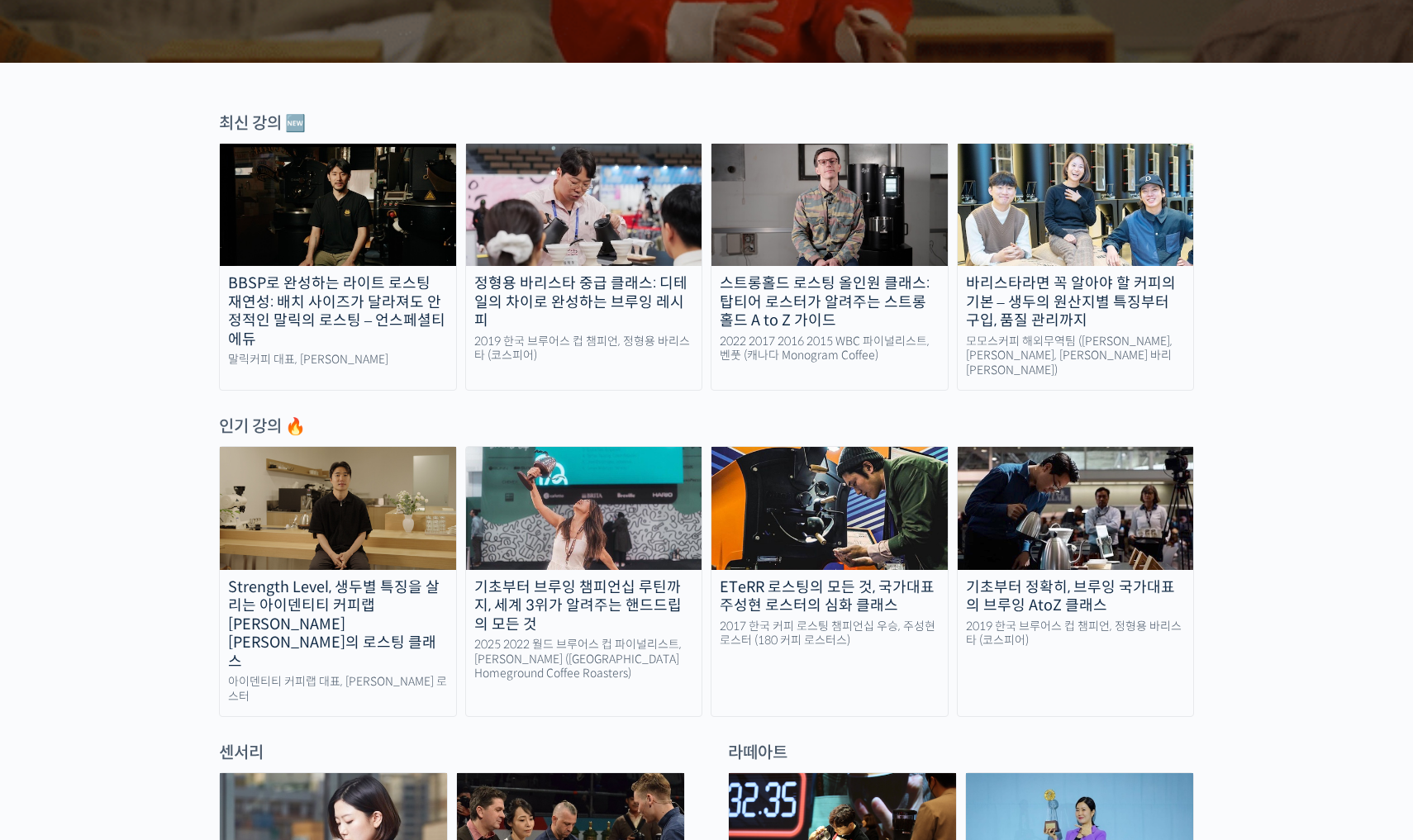
scroll to position [577, 0]
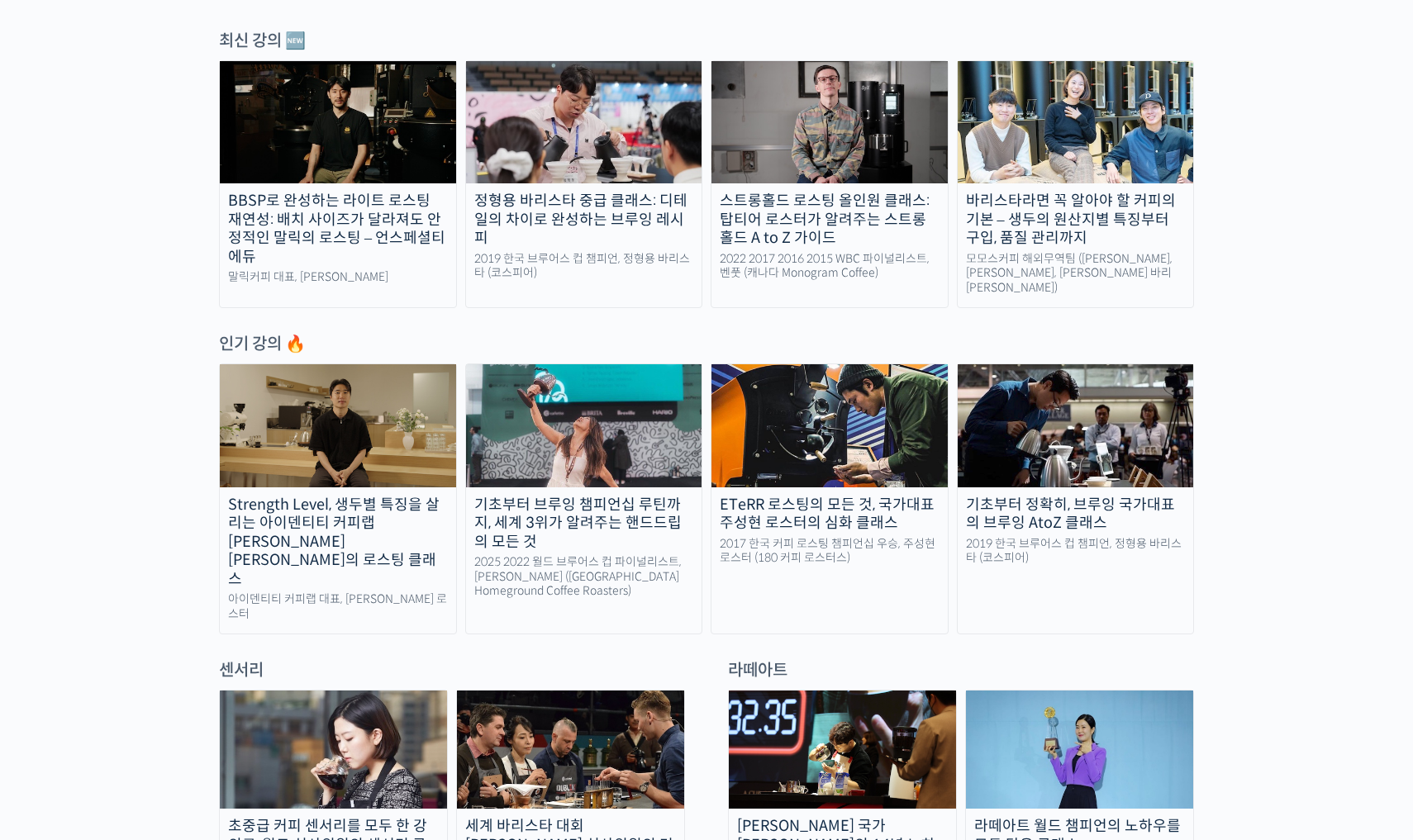
click at [1005, 409] on img at bounding box center [1075, 426] width 236 height 122
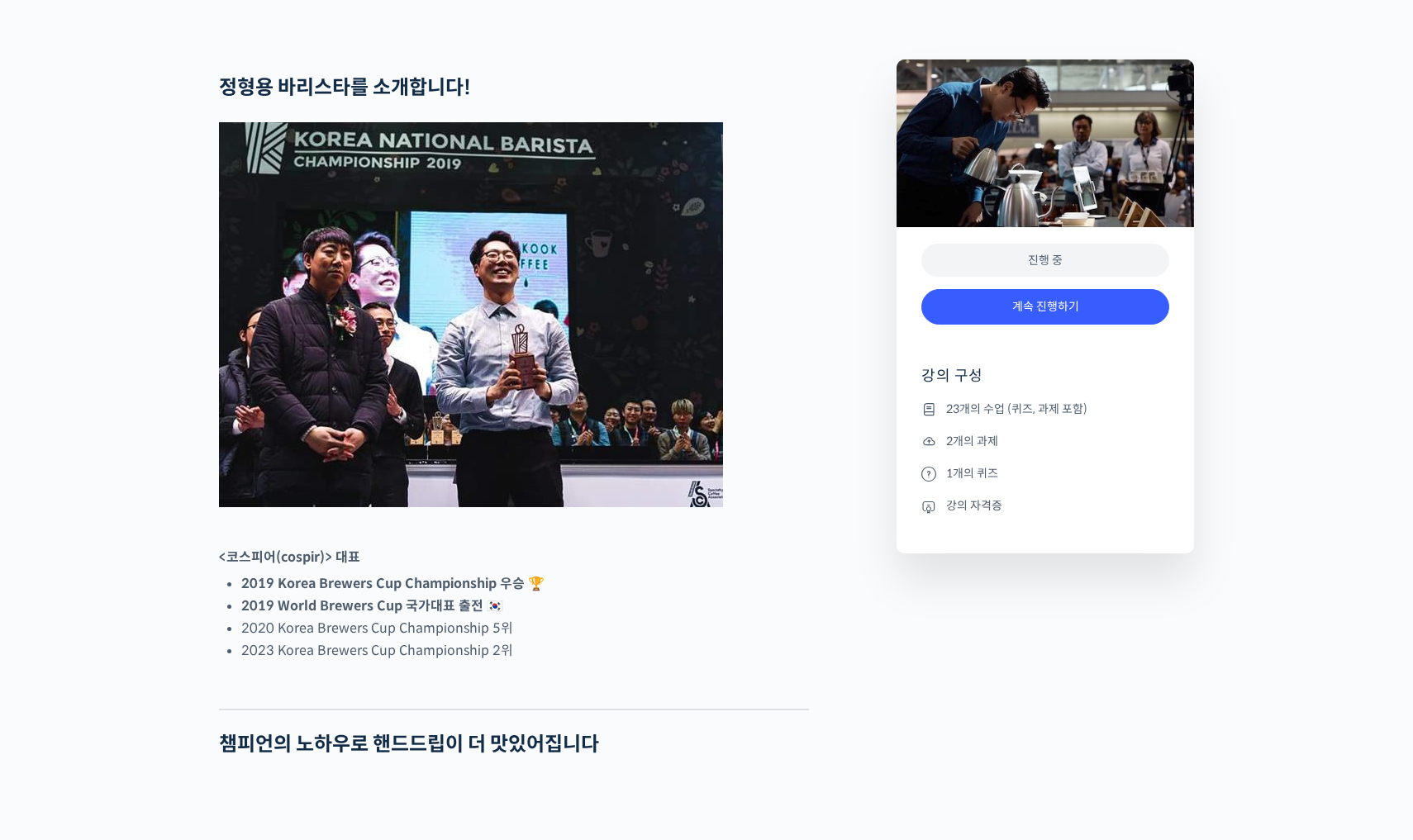
scroll to position [684, 0]
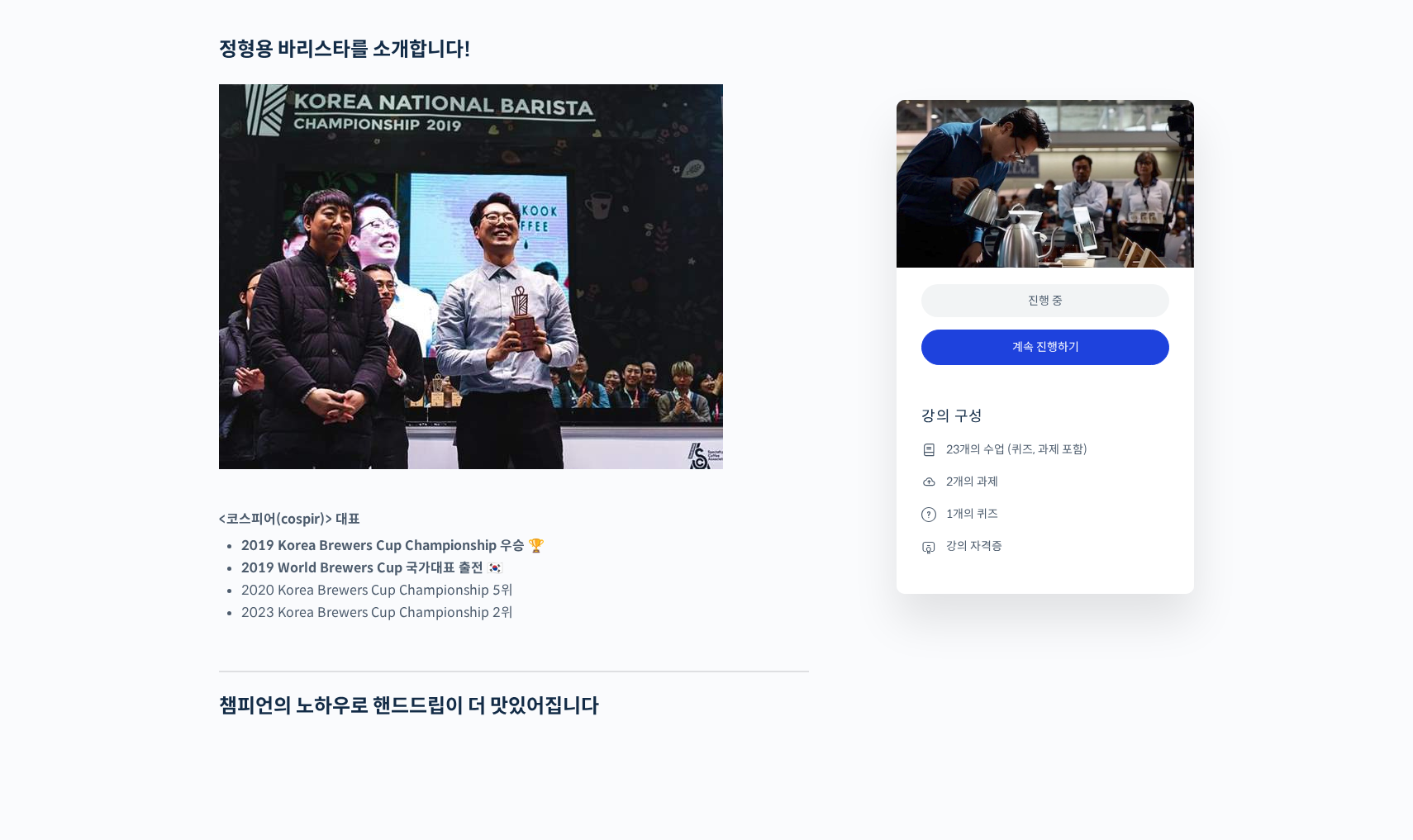
click at [1040, 345] on link "계속 진행하기" at bounding box center [1045, 347] width 248 height 35
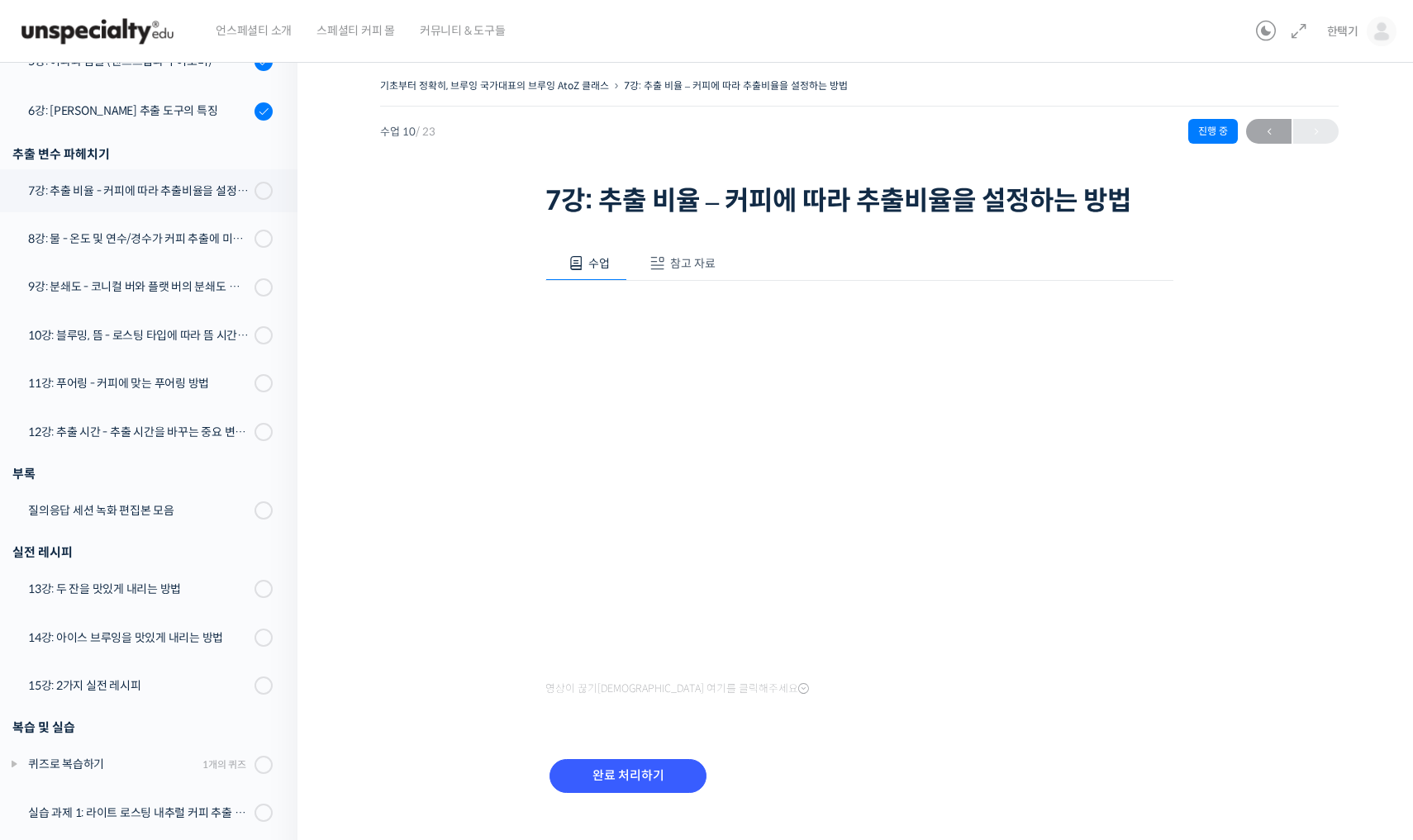
scroll to position [717, 0]
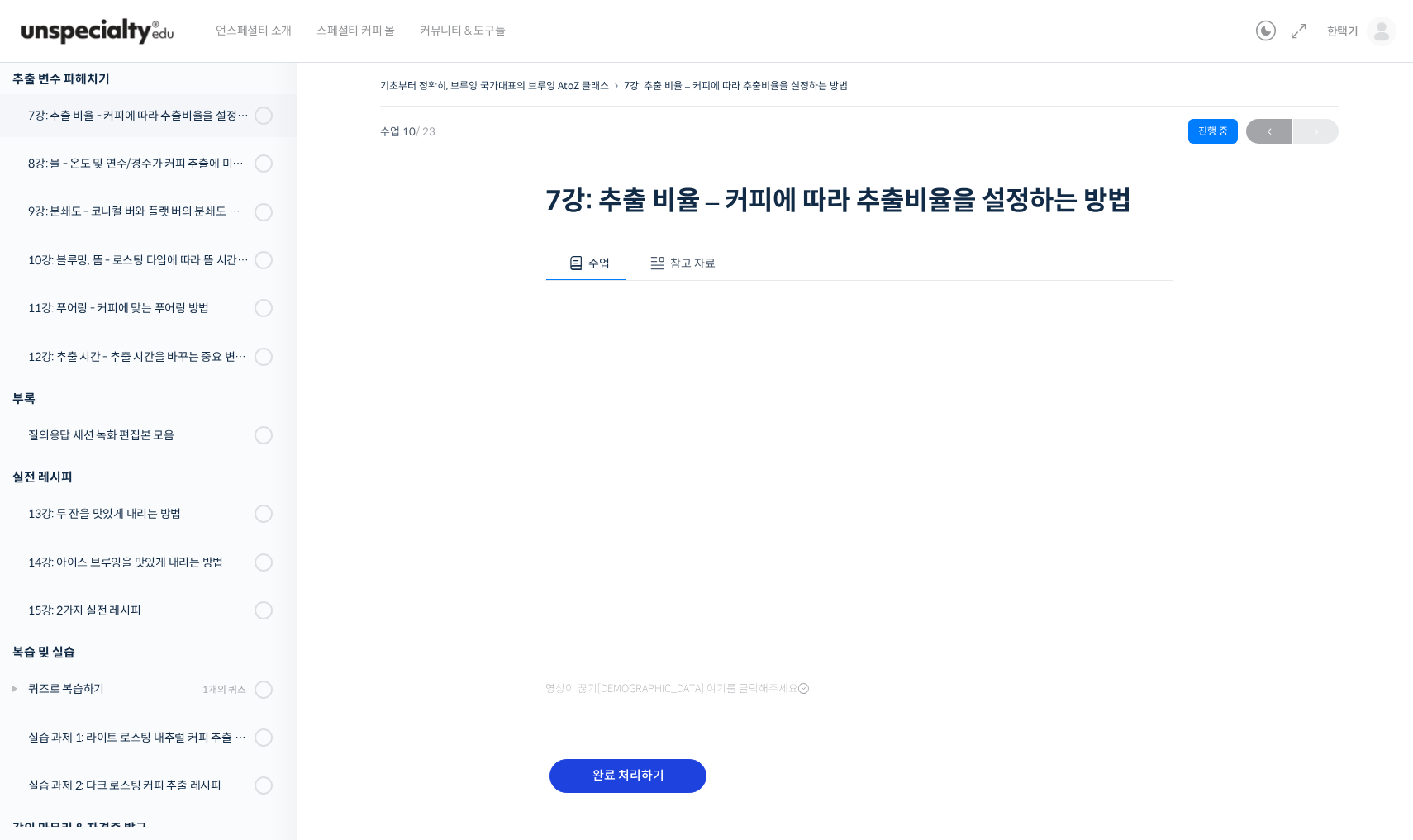
click at [676, 767] on input "완료 처리하기" at bounding box center [628, 775] width 157 height 34
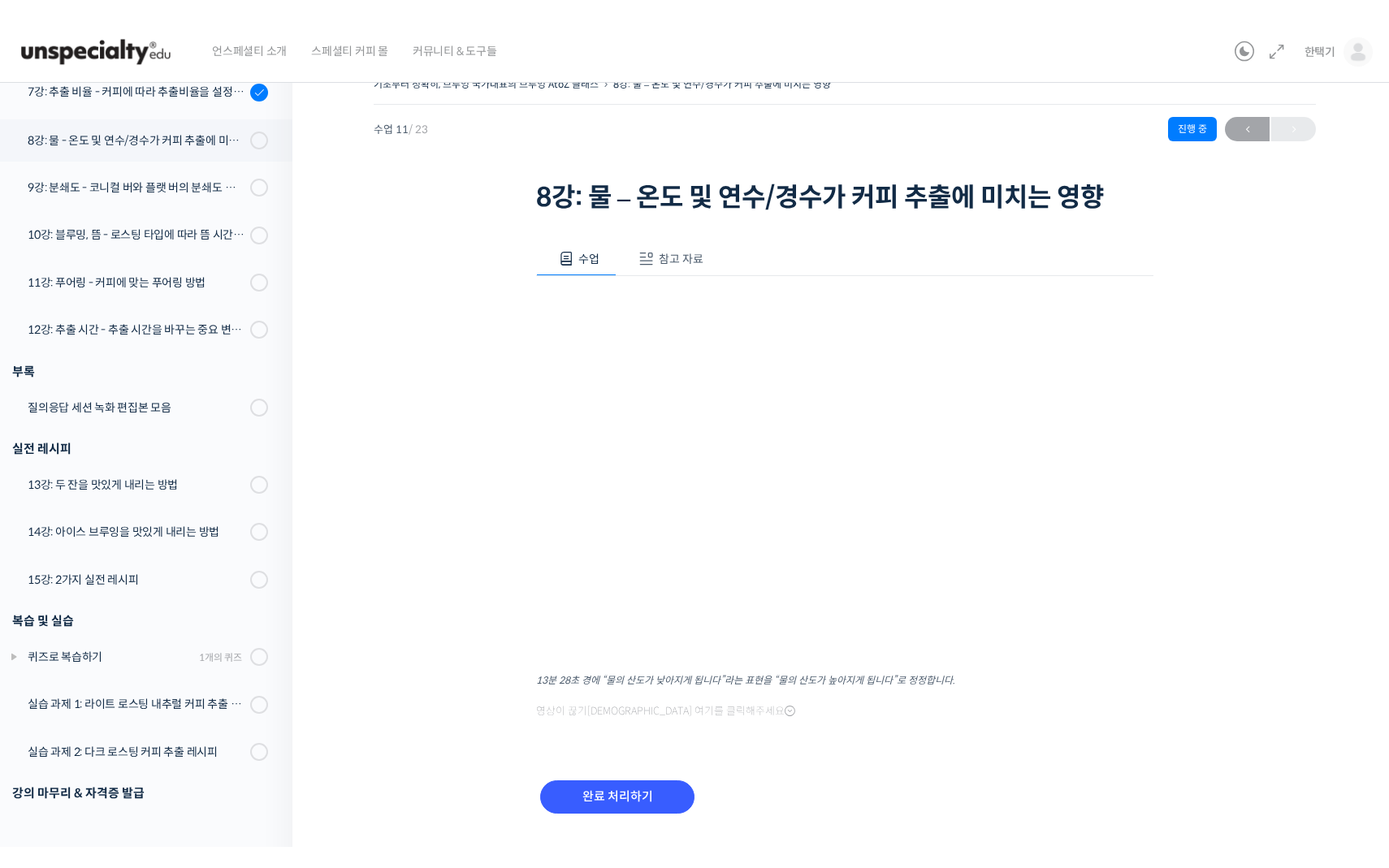
scroll to position [17, 0]
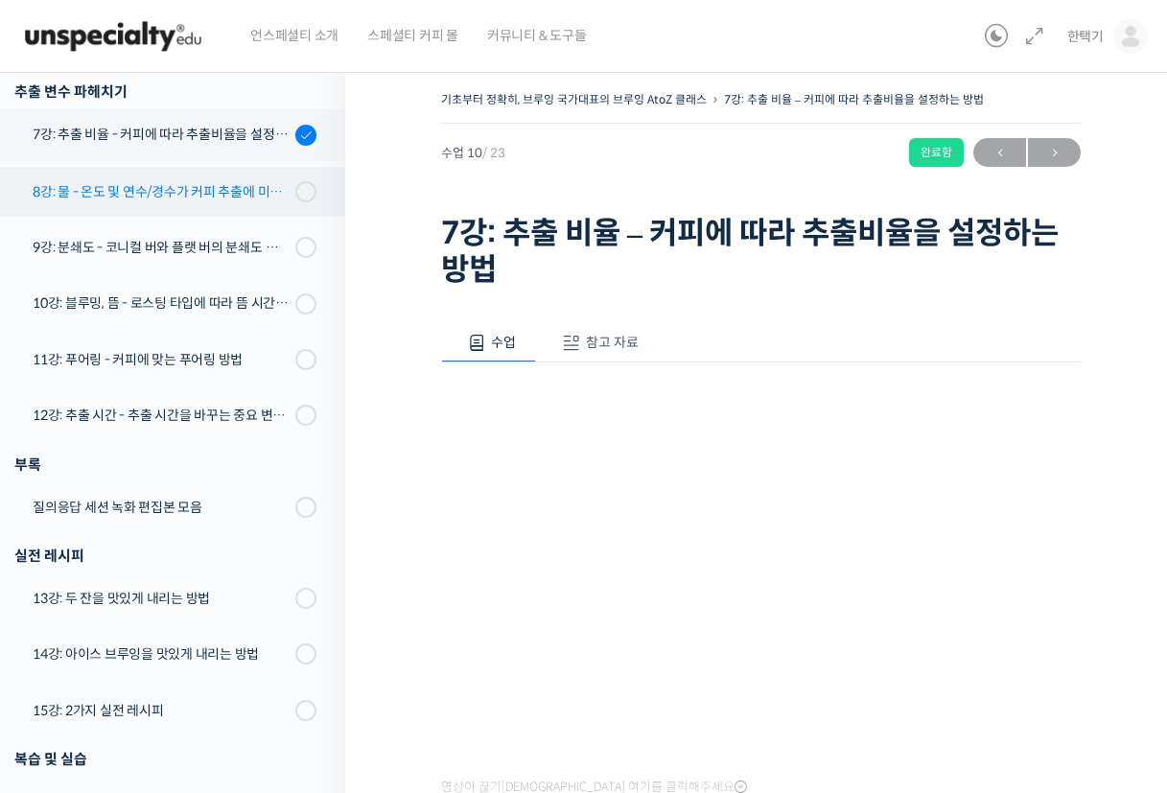
click at [193, 197] on div "8강: 물 - 온도 및 연수/경수가 커피 추출에 미치는 영향" at bounding box center [161, 191] width 257 height 21
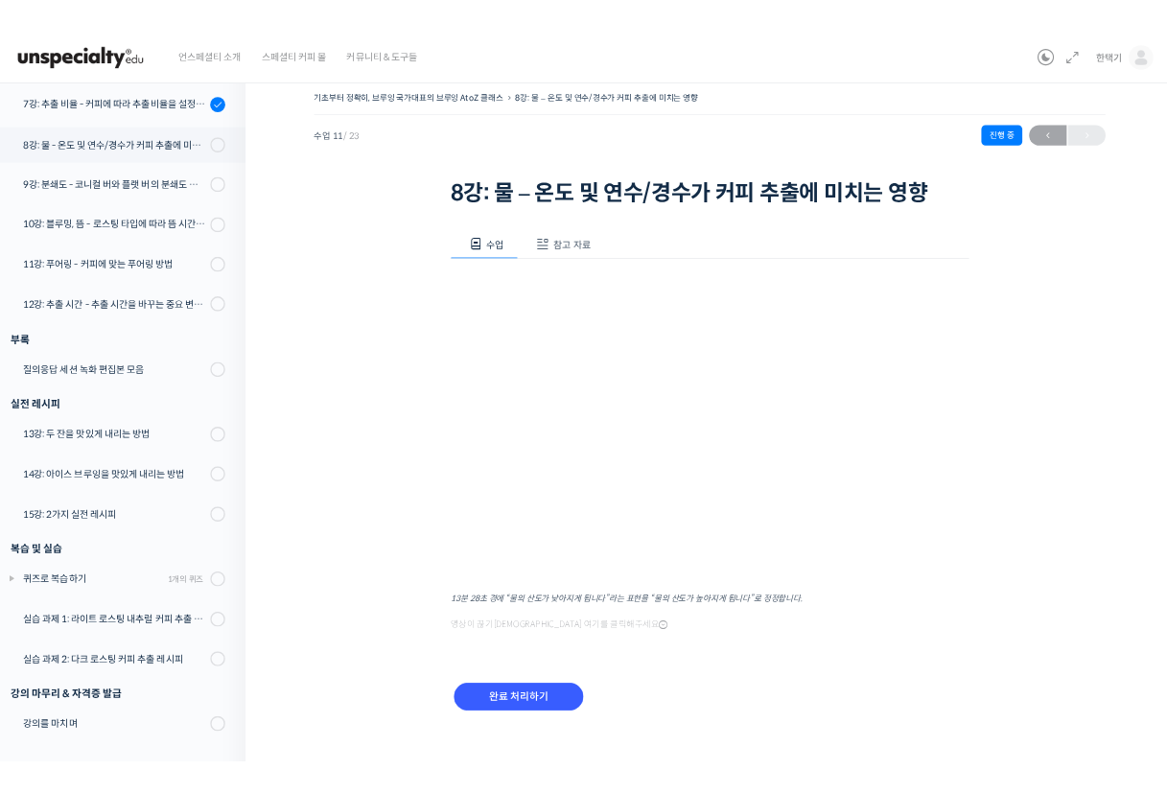
scroll to position [194, 0]
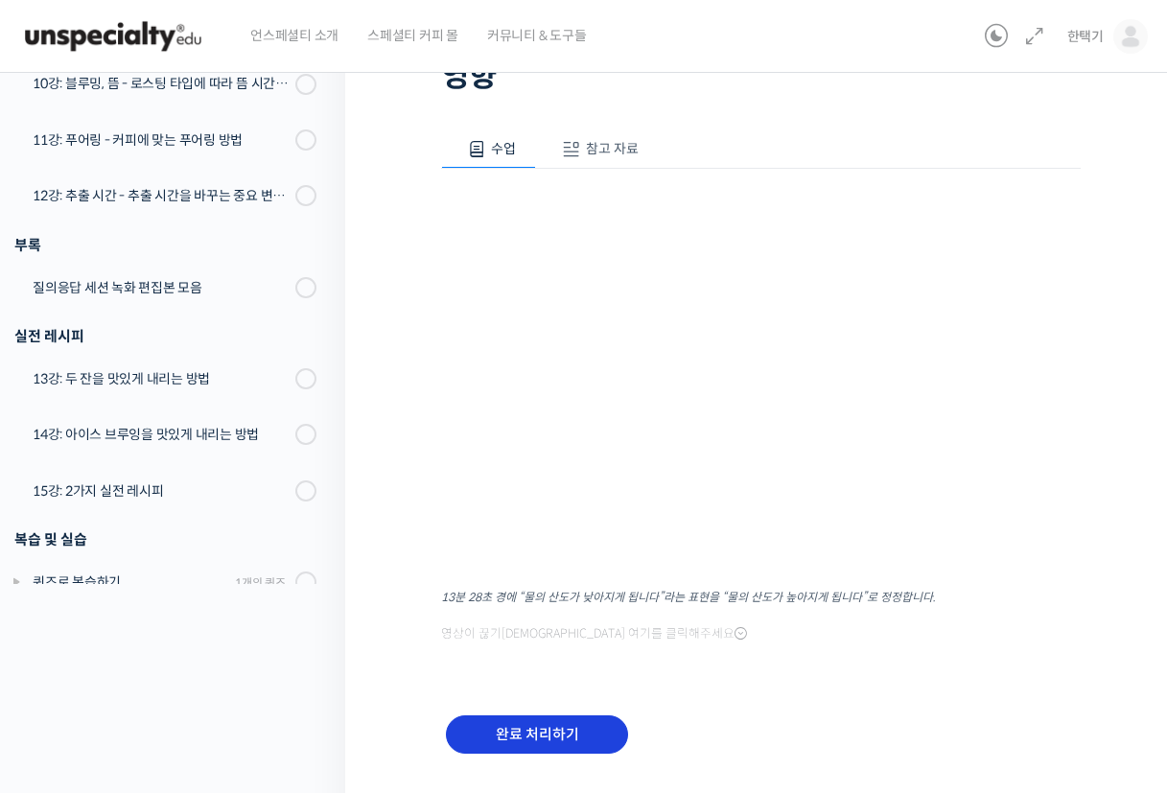
click at [552, 737] on input "완료 처리하기" at bounding box center [537, 734] width 182 height 39
